Goal: Information Seeking & Learning: Learn about a topic

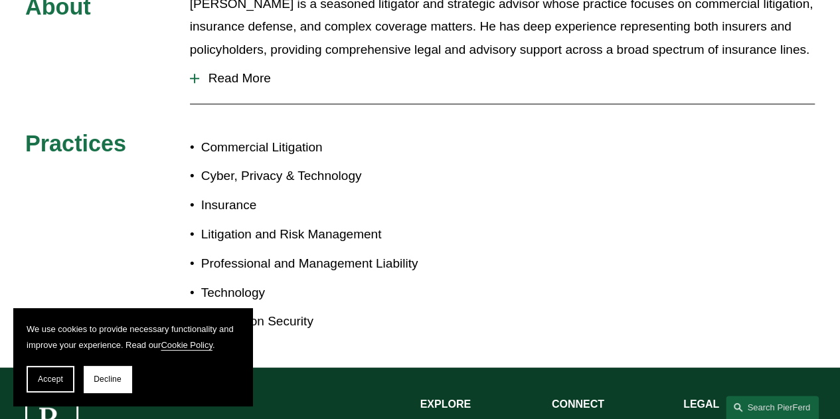
scroll to position [621, 0]
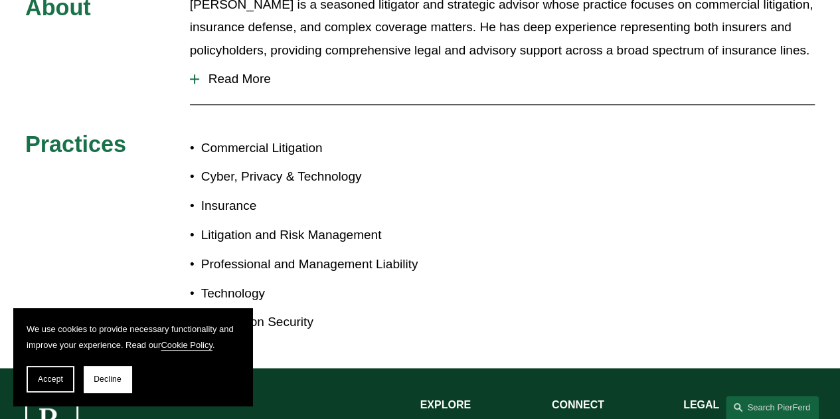
click at [233, 72] on span "Read More" at bounding box center [507, 79] width 616 height 15
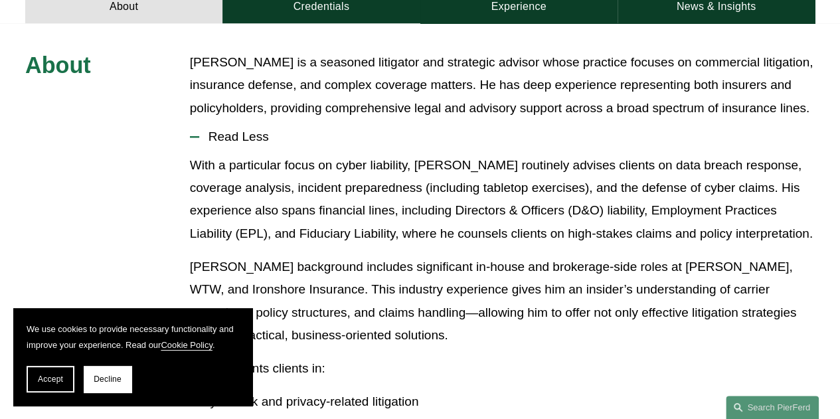
scroll to position [569, 0]
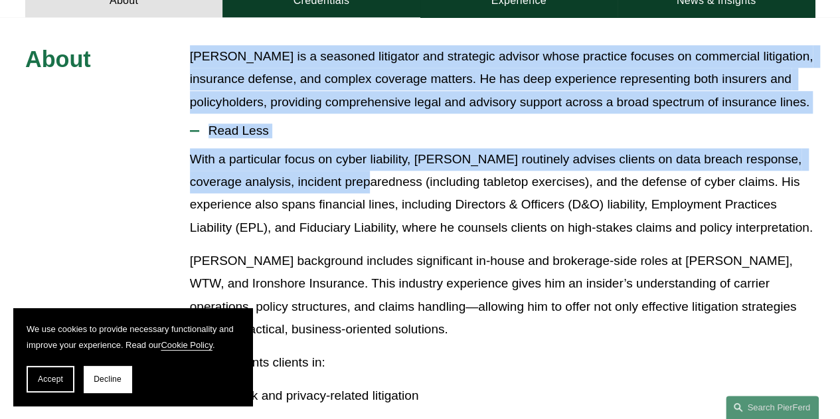
drag, startPoint x: 193, startPoint y: 34, endPoint x: 364, endPoint y: 158, distance: 211.7
click at [364, 158] on p "With a particular focus on cyber liability, [PERSON_NAME] routinely advises cli…" at bounding box center [502, 193] width 625 height 91
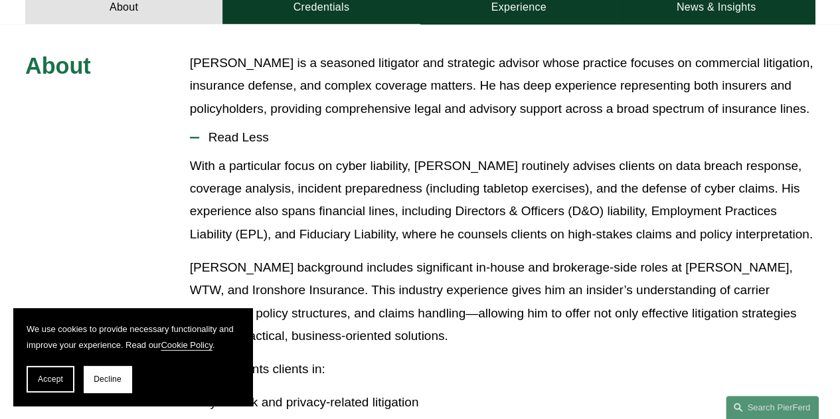
scroll to position [567, 0]
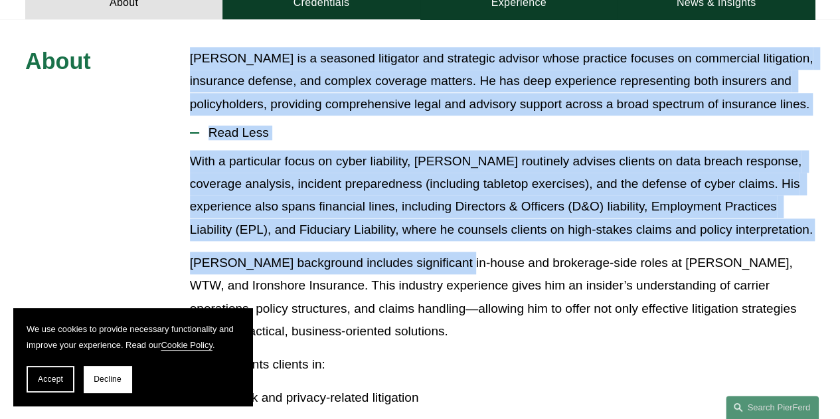
drag, startPoint x: 186, startPoint y: 33, endPoint x: 450, endPoint y: 227, distance: 327.9
click at [450, 227] on div "With a particular focus on cyber liability, [PERSON_NAME] routinely advises cli…" at bounding box center [502, 371] width 625 height 442
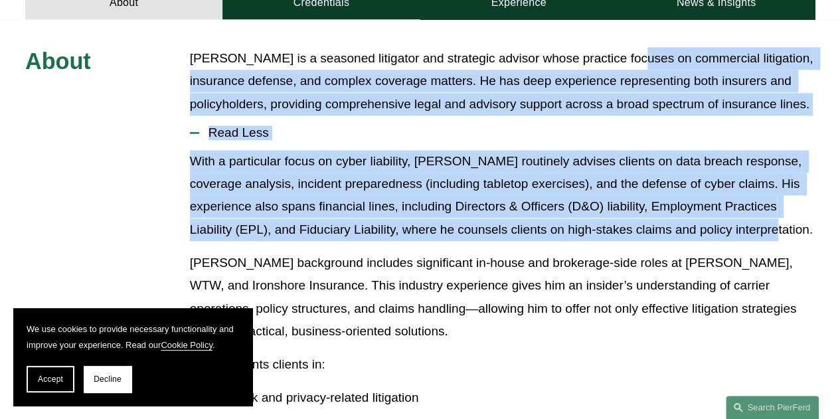
drag, startPoint x: 737, startPoint y: 205, endPoint x: 634, endPoint y: 27, distance: 206.0
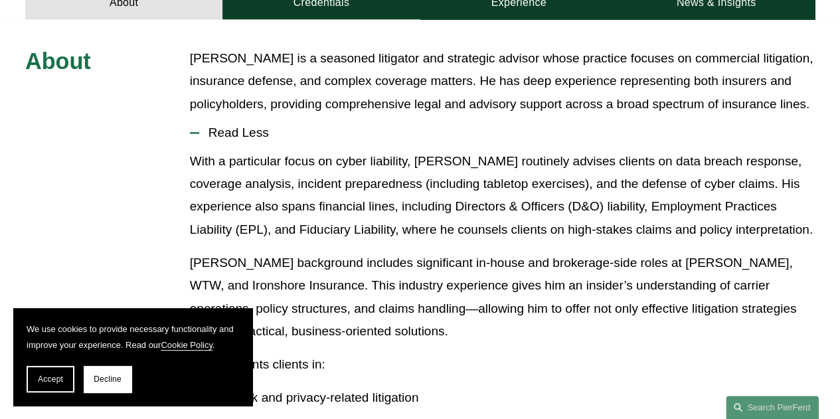
click at [628, 47] on p "[PERSON_NAME] is a seasoned litigator and strategic advisor whose practice focu…" at bounding box center [502, 81] width 625 height 68
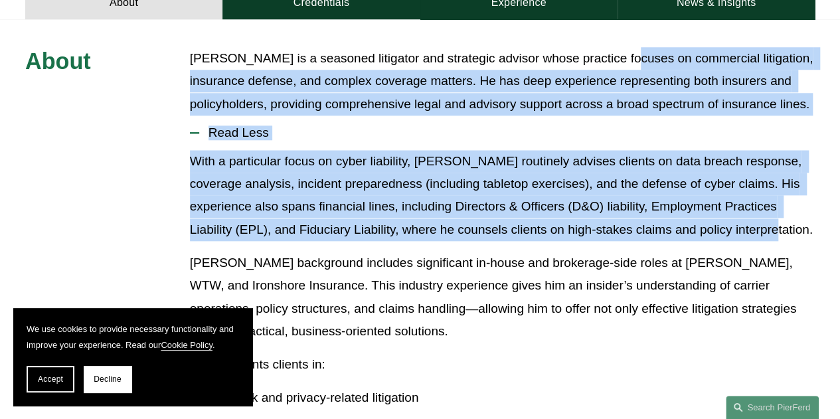
drag, startPoint x: 628, startPoint y: 29, endPoint x: 761, endPoint y: 207, distance: 222.7
click at [761, 207] on p "With a particular focus on cyber liability, [PERSON_NAME] routinely advises cli…" at bounding box center [502, 195] width 625 height 91
drag, startPoint x: 761, startPoint y: 207, endPoint x: 520, endPoint y: 39, distance: 294.0
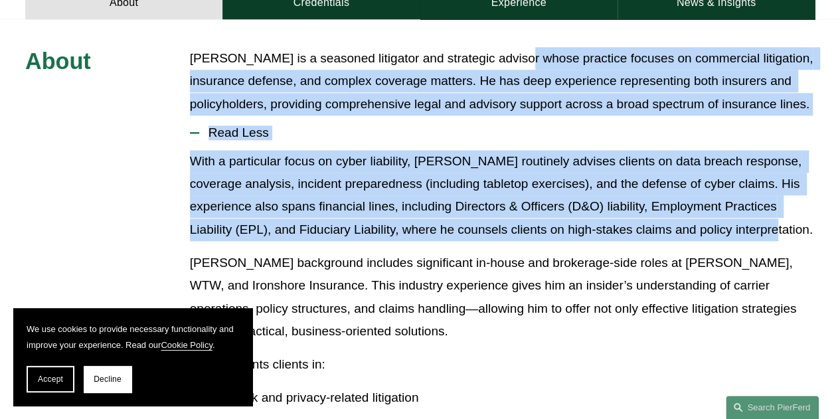
click at [520, 47] on p "[PERSON_NAME] is a seasoned litigator and strategic advisor whose practice focu…" at bounding box center [502, 81] width 625 height 68
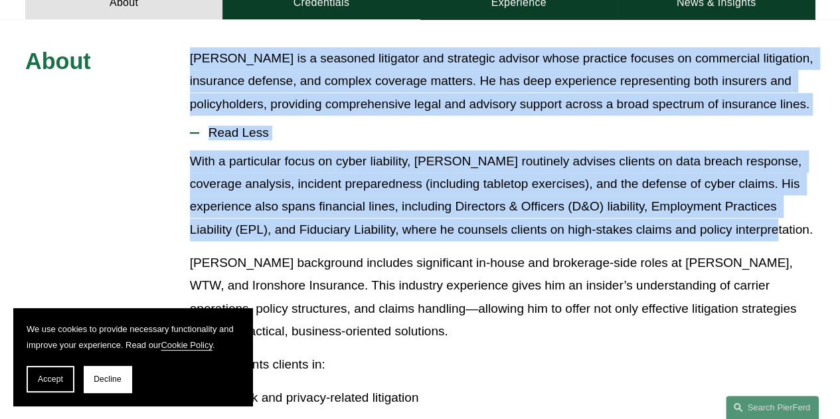
drag, startPoint x: 190, startPoint y: 35, endPoint x: 743, endPoint y: 215, distance: 581.8
click at [743, 215] on p "With a particular focus on cyber liability, [PERSON_NAME] routinely advises cli…" at bounding box center [502, 195] width 625 height 91
